Goal: Check status: Check status

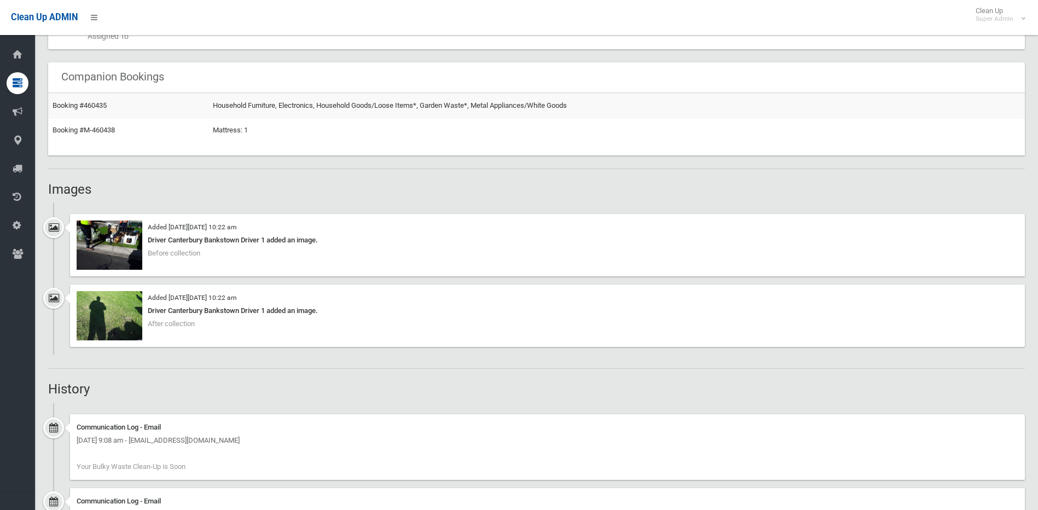
scroll to position [664, 0]
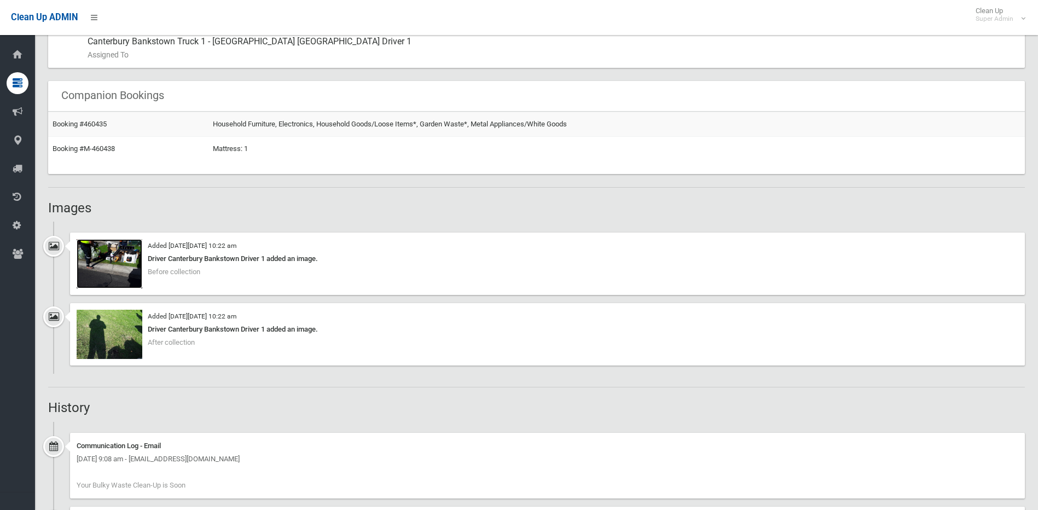
click at [84, 277] on img at bounding box center [110, 263] width 66 height 49
click at [117, 340] on img at bounding box center [110, 334] width 66 height 49
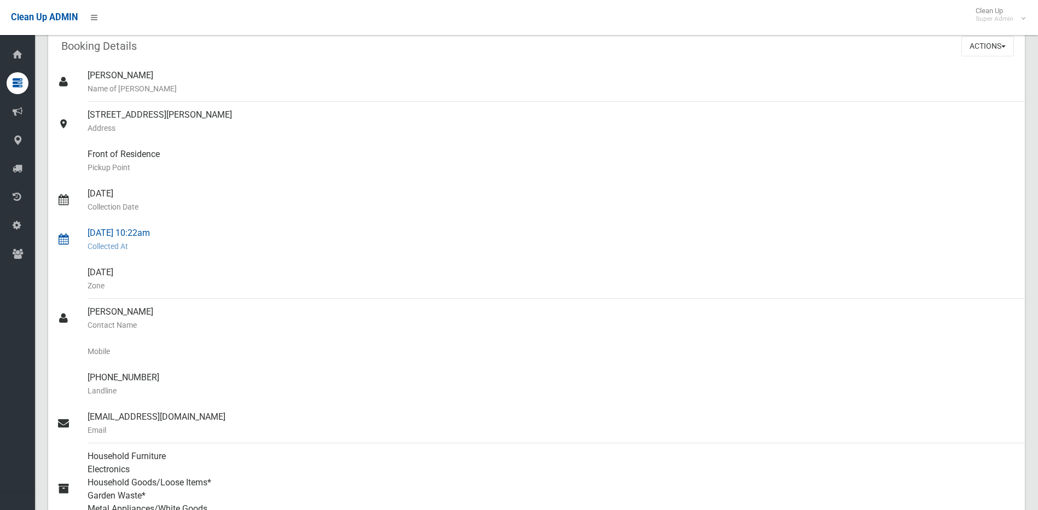
scroll to position [164, 0]
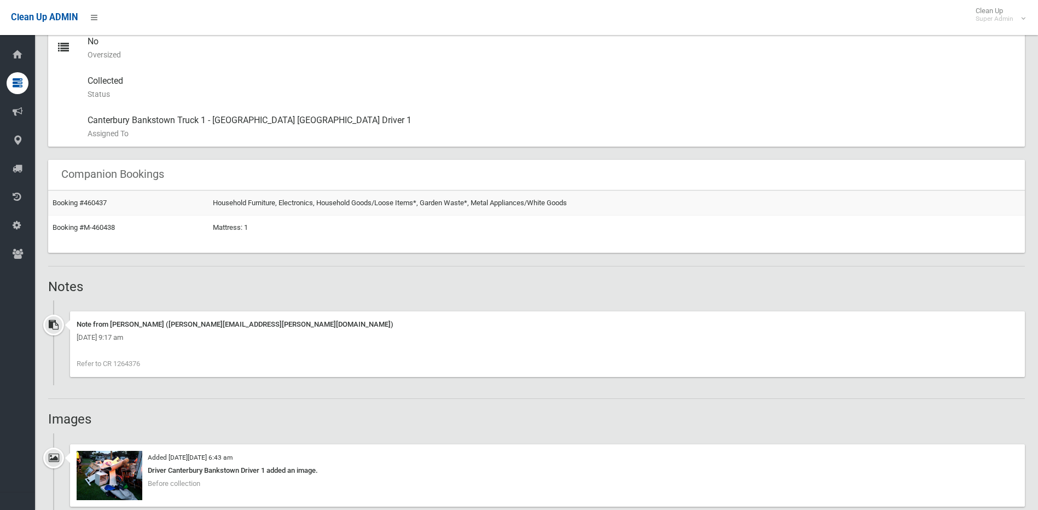
scroll to position [715, 0]
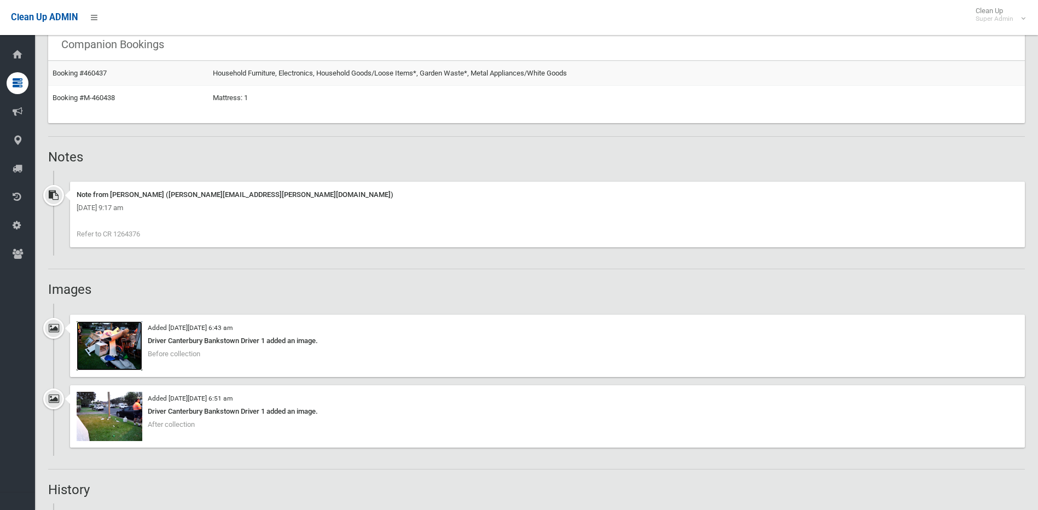
click at [129, 350] on img at bounding box center [110, 345] width 66 height 49
click at [128, 417] on img at bounding box center [110, 416] width 66 height 49
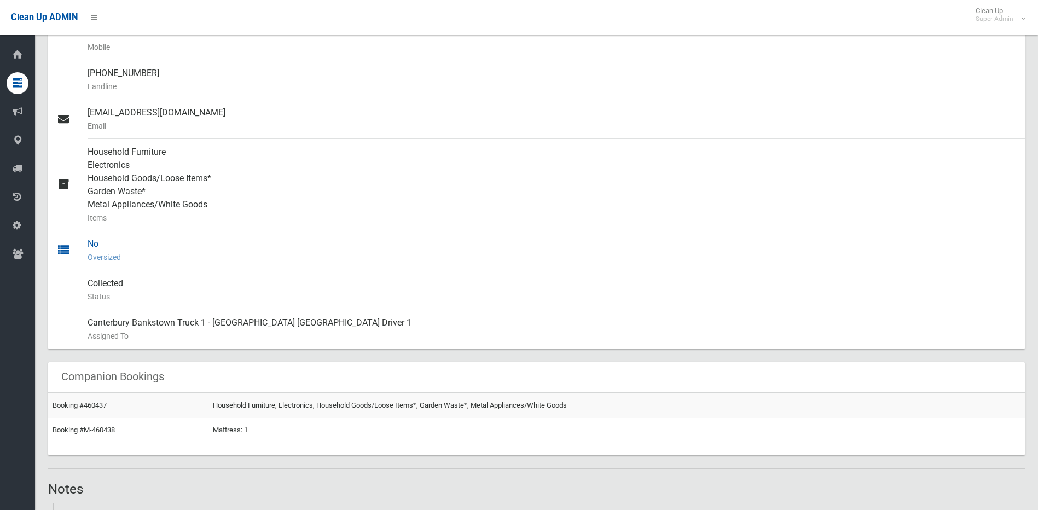
scroll to position [383, 0]
drag, startPoint x: 785, startPoint y: 183, endPoint x: 850, endPoint y: 153, distance: 72.0
click at [785, 183] on div "Household Furniture Electronics Household Goods/Loose Items* Garden Waste* Meta…" at bounding box center [552, 184] width 929 height 92
